Goal: Information Seeking & Learning: Learn about a topic

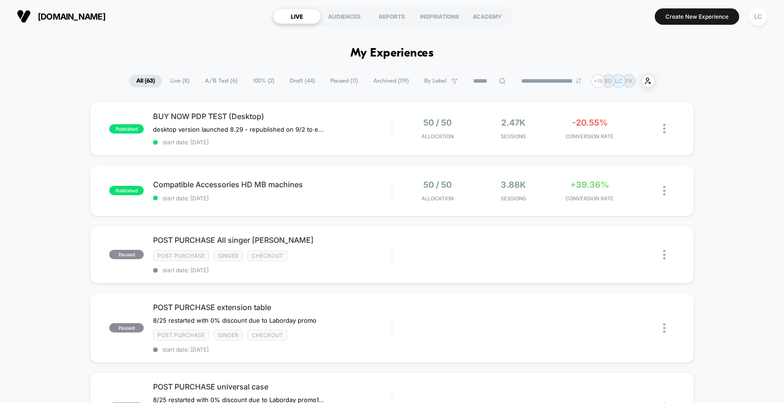
click at [173, 81] on span "Live ( 8 )" at bounding box center [179, 81] width 33 height 13
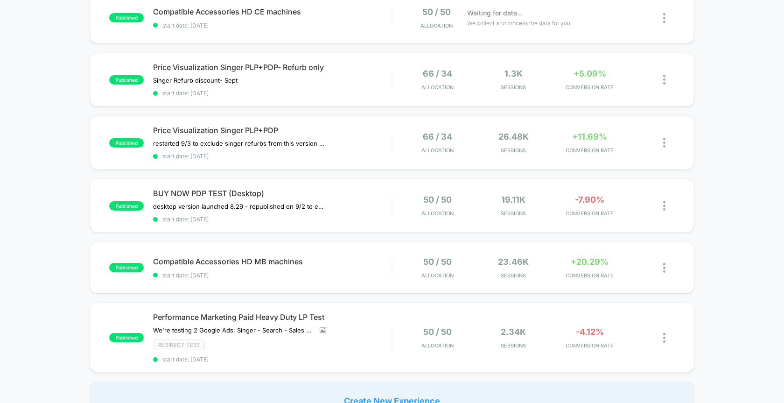
scroll to position [467, 0]
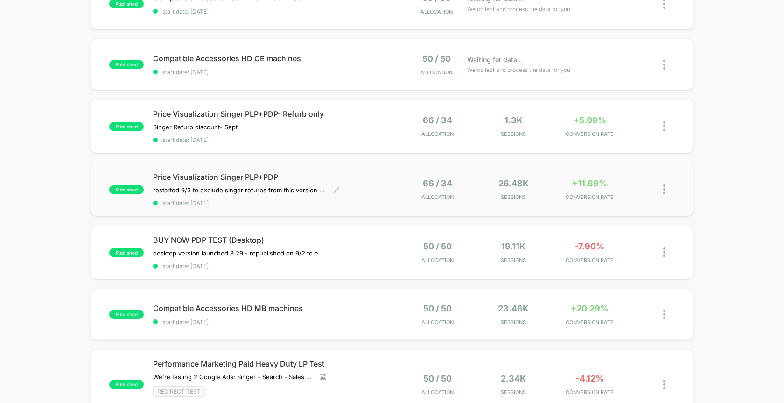
click at [173, 173] on span "Price Visualization Singer PLP+PDP" at bounding box center [272, 176] width 238 height 9
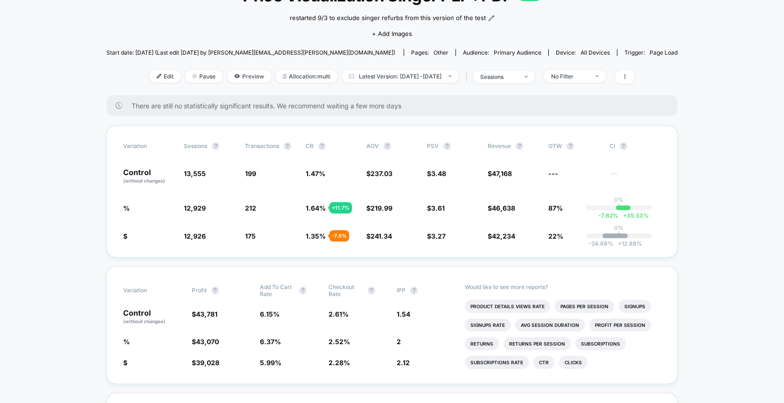
scroll to position [93, 0]
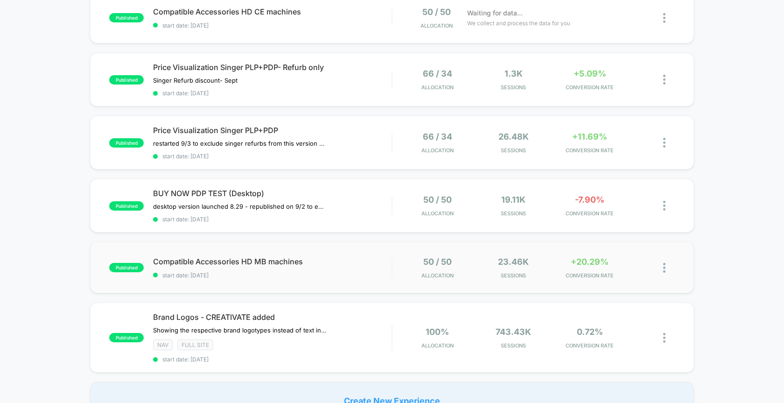
scroll to position [560, 0]
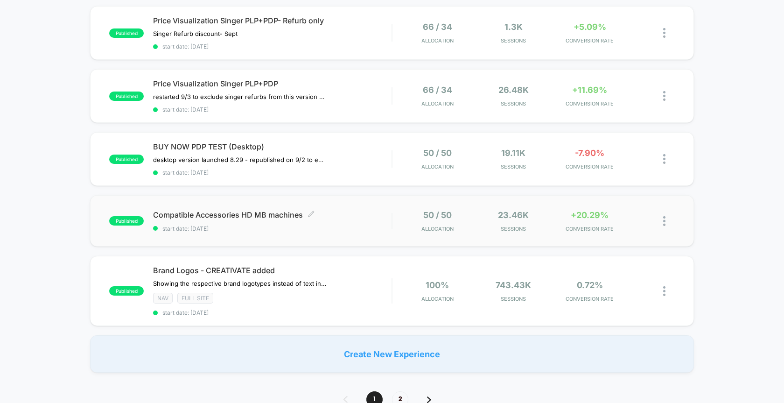
click at [246, 216] on span "Compatible Accessories HD MB machines Click to edit experience details" at bounding box center [272, 214] width 238 height 9
